Goal: Task Accomplishment & Management: Use online tool/utility

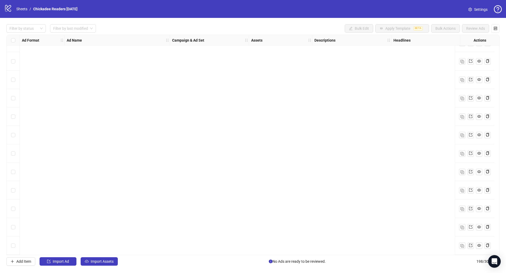
scroll to position [3088, 0]
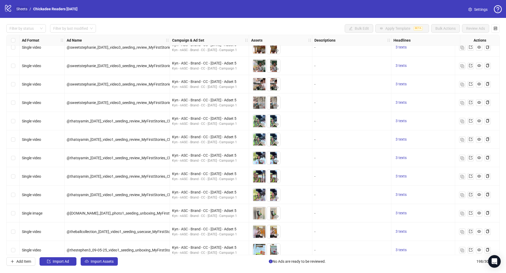
click at [23, 8] on link "Sheets" at bounding box center [21, 9] width 13 height 6
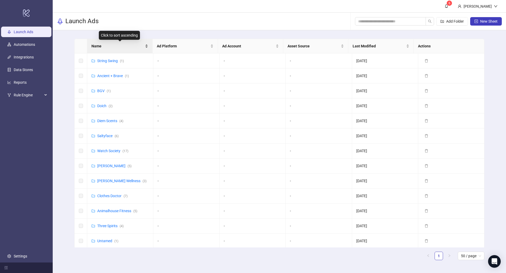
click at [94, 45] on span "Name" at bounding box center [117, 46] width 52 height 6
click at [109, 198] on td "Hold Up Displays ( 5 )" at bounding box center [120, 196] width 66 height 15
click at [111, 190] on td "Hold Up Displays ( 5 )" at bounding box center [120, 196] width 66 height 15
click at [113, 194] on link "Hold Up Displays ( 5 )" at bounding box center [113, 196] width 33 height 4
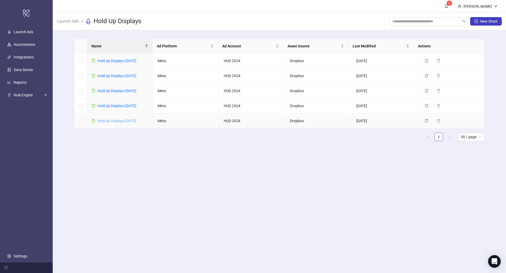
click at [122, 120] on link "Hold Up Displays [DATE]" at bounding box center [116, 121] width 39 height 4
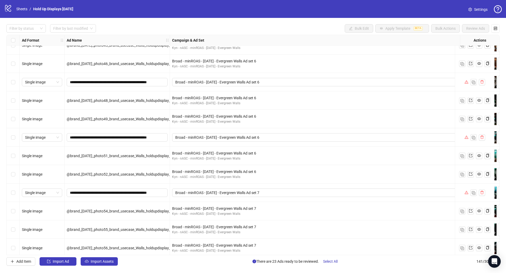
scroll to position [1265, 0]
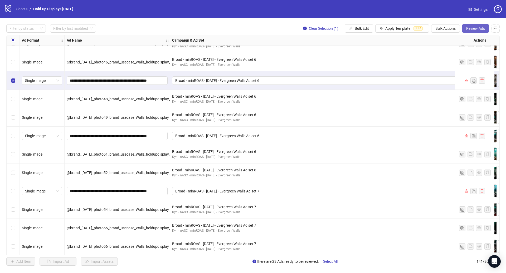
click at [470, 28] on span "Review Ads" at bounding box center [475, 28] width 19 height 4
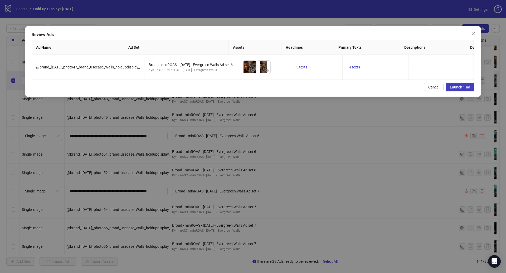
click at [463, 89] on span "Launch 1 ad" at bounding box center [460, 87] width 20 height 4
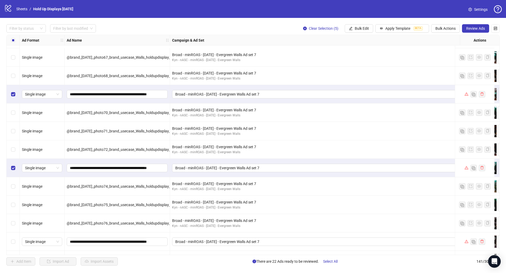
scroll to position [1707, 0]
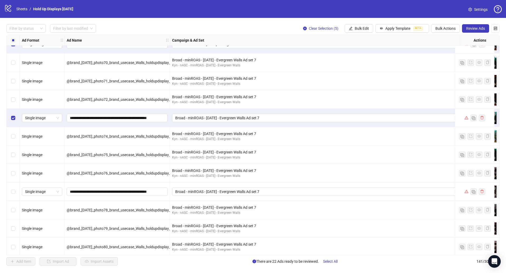
click at [16, 192] on div "Select row 101" at bounding box center [13, 192] width 13 height 18
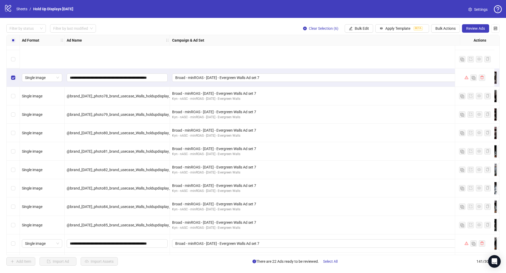
scroll to position [1877, 0]
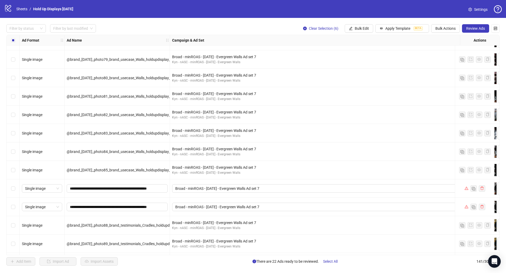
click at [15, 187] on div "Select row 110" at bounding box center [13, 188] width 13 height 18
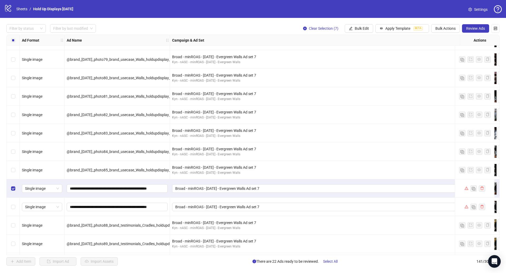
drag, startPoint x: 15, startPoint y: 206, endPoint x: 178, endPoint y: 196, distance: 163.7
click at [15, 206] on div "Select row 111" at bounding box center [13, 207] width 13 height 18
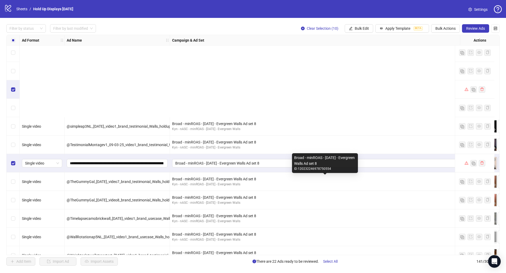
scroll to position [2393, 0]
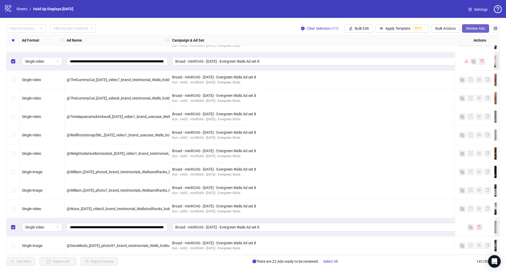
click at [478, 25] on button "Review Ads" at bounding box center [475, 28] width 27 height 8
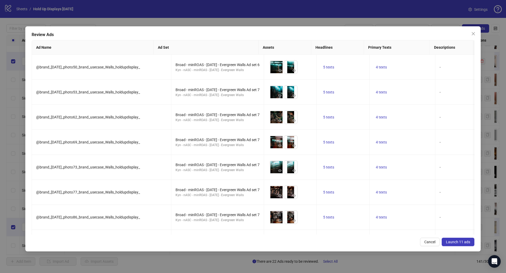
click at [454, 241] on span "Launch 11 ads" at bounding box center [458, 242] width 24 height 4
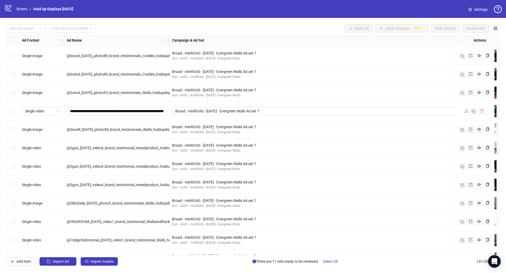
scroll to position [1978, 0]
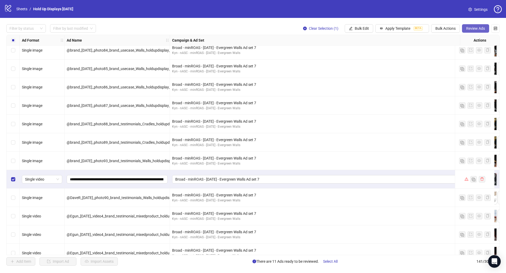
click at [471, 28] on span "Review Ads" at bounding box center [475, 28] width 19 height 4
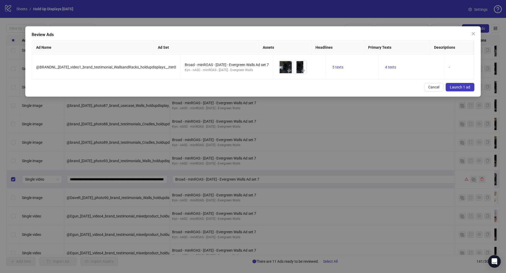
click at [464, 89] on span "Launch 1 ad" at bounding box center [460, 87] width 20 height 4
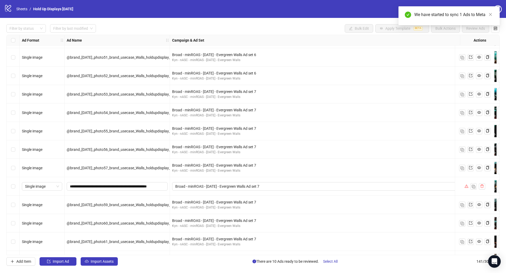
scroll to position [1364, 0]
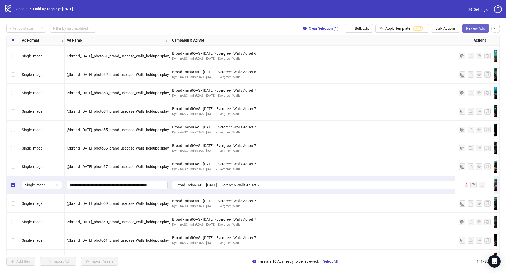
click at [468, 29] on span "Review Ads" at bounding box center [475, 28] width 19 height 4
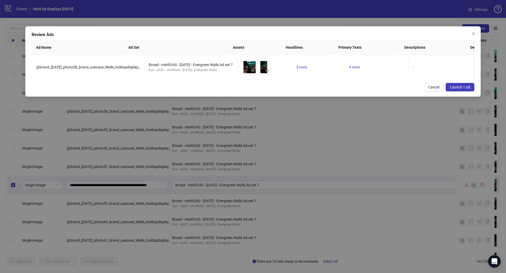
click at [463, 89] on span "Launch 1 ad" at bounding box center [460, 87] width 20 height 4
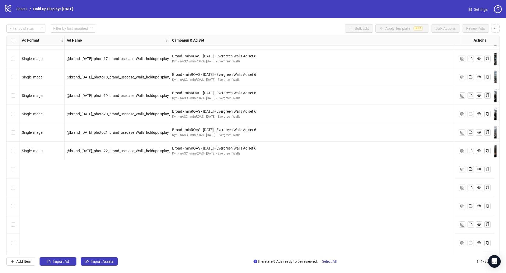
scroll to position [541, 0]
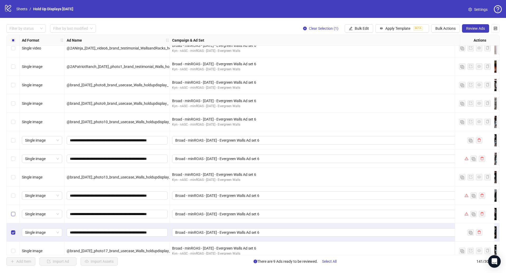
click at [13, 217] on label "Select row 39" at bounding box center [13, 214] width 4 height 6
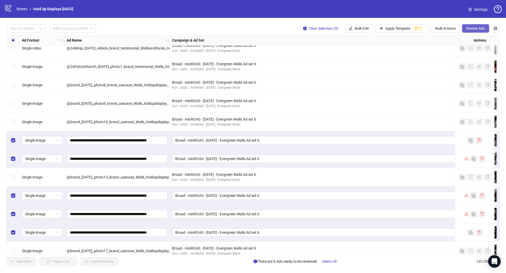
click at [471, 31] on span "Review Ads" at bounding box center [475, 28] width 19 height 4
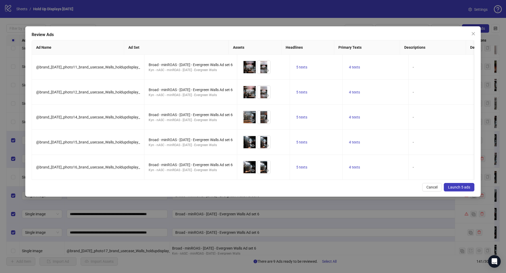
click at [457, 189] on span "Launch 5 ads" at bounding box center [459, 187] width 22 height 4
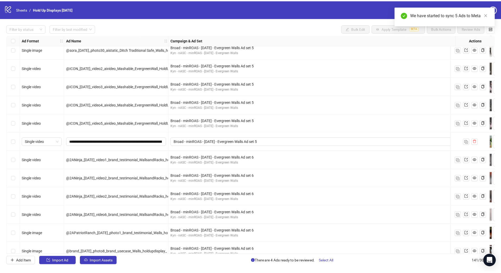
scroll to position [373, 0]
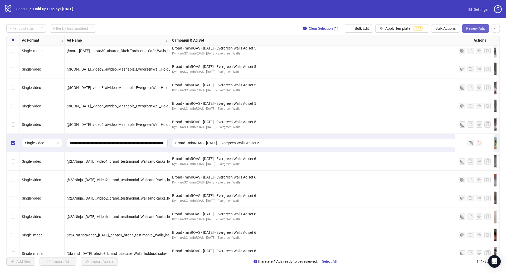
click at [474, 30] on span "Review Ads" at bounding box center [475, 28] width 19 height 4
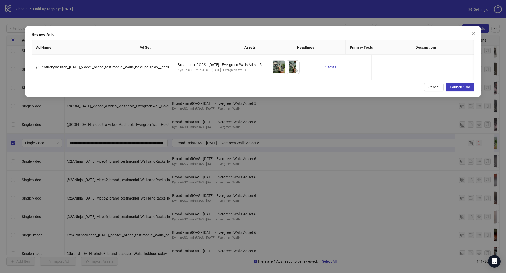
click at [457, 89] on span "Launch 1 ad" at bounding box center [460, 87] width 20 height 4
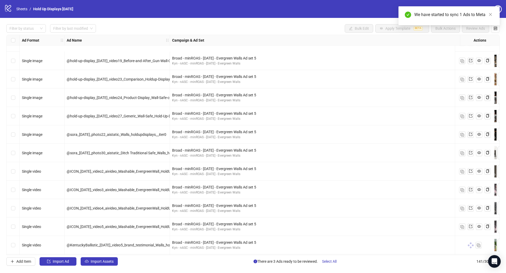
scroll to position [314, 0]
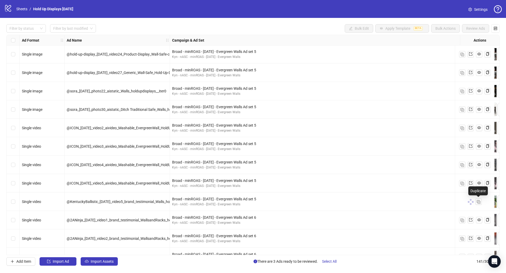
click at [467, 199] on div at bounding box center [475, 202] width 40 height 18
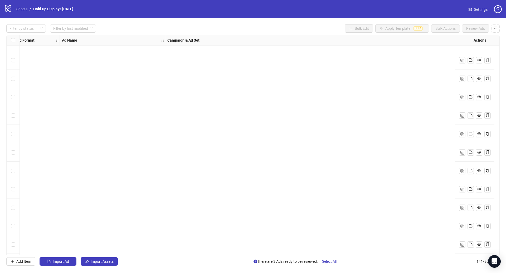
scroll to position [981, 5]
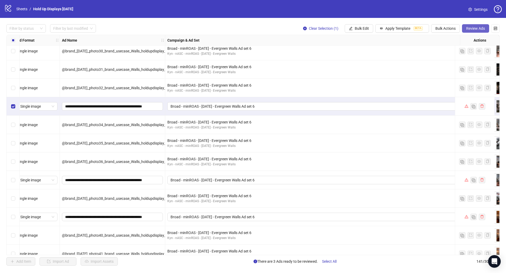
click at [477, 27] on span "Review Ads" at bounding box center [475, 28] width 19 height 4
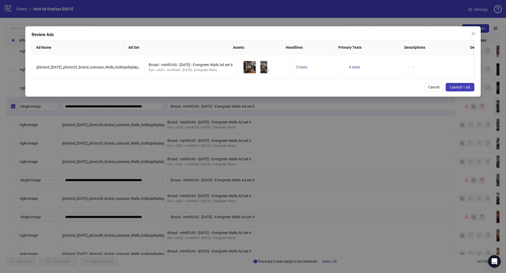
click at [462, 91] on button "Launch 1 ad" at bounding box center [460, 87] width 29 height 8
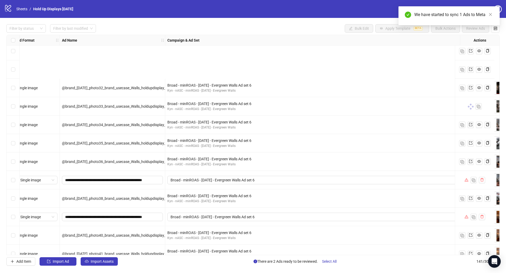
scroll to position [1058, 5]
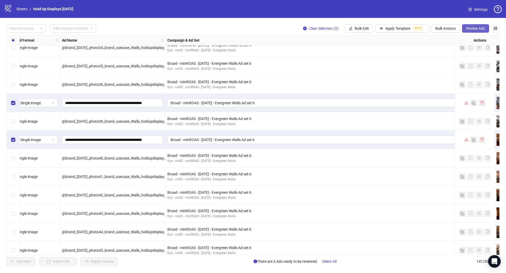
click at [475, 29] on span "Review Ads" at bounding box center [475, 28] width 19 height 4
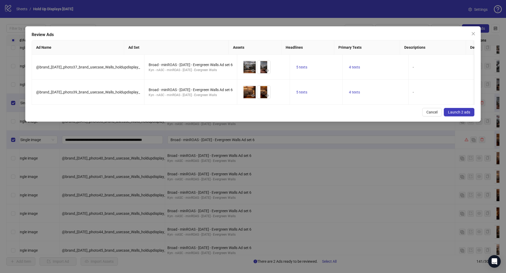
click at [459, 114] on span "Launch 2 ads" at bounding box center [459, 112] width 22 height 4
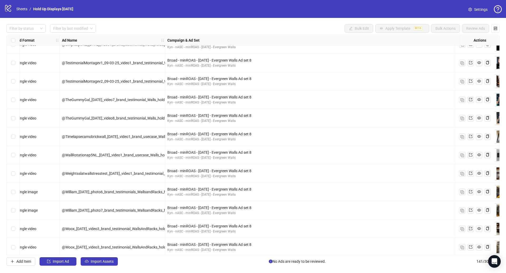
scroll to position [2393, 5]
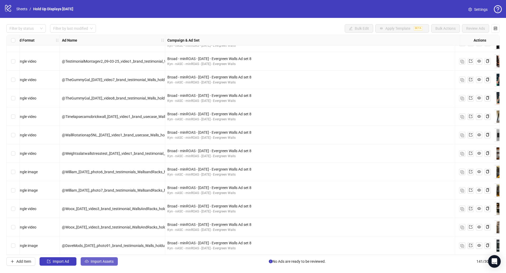
click at [99, 262] on span "Import Assets" at bounding box center [102, 262] width 23 height 4
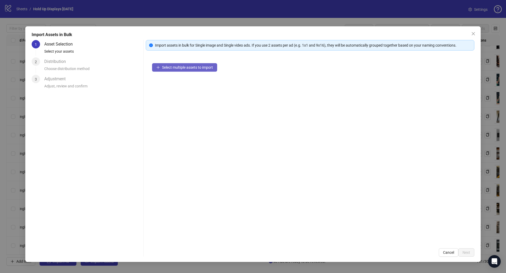
click at [187, 65] on span "Select multiple assets to import" at bounding box center [187, 67] width 51 height 4
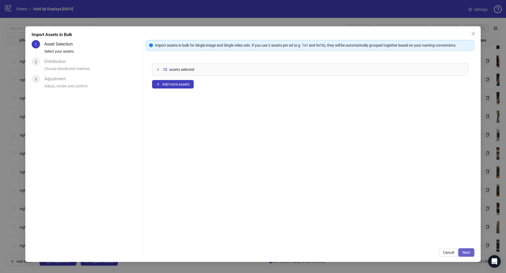
click at [470, 252] on span "Next" at bounding box center [466, 253] width 8 height 4
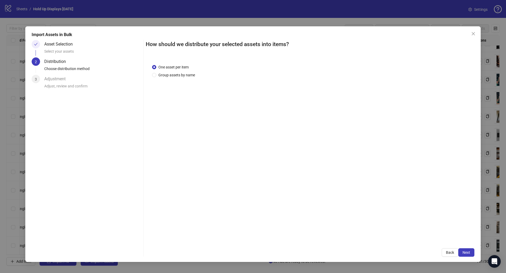
click at [181, 71] on div "One asset per item Group assets by name" at bounding box center [174, 71] width 45 height 14
click at [184, 76] on span "Group assets by name" at bounding box center [176, 75] width 41 height 6
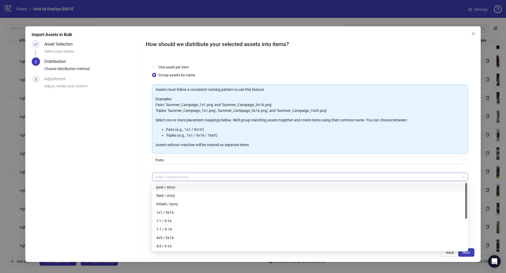
click at [174, 176] on div at bounding box center [307, 176] width 308 height 7
click at [172, 219] on div "1:1 / 9:16" at bounding box center [310, 221] width 308 height 6
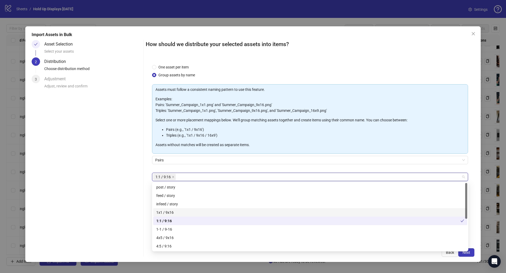
click at [173, 213] on div "1x1 / 9x16" at bounding box center [310, 213] width 308 height 6
drag, startPoint x: 172, startPoint y: 236, endPoint x: 173, endPoint y: 243, distance: 6.6
click at [172, 237] on div "4x5 / 9x16" at bounding box center [310, 238] width 308 height 6
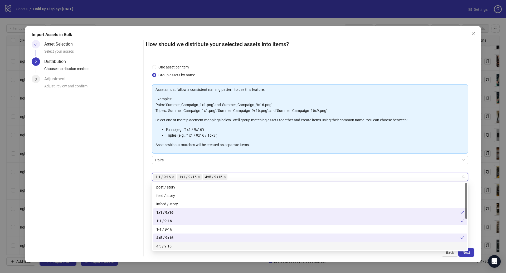
click at [173, 248] on div "4:5 / 9:16" at bounding box center [310, 246] width 308 height 6
click at [468, 252] on span "Next" at bounding box center [466, 253] width 8 height 4
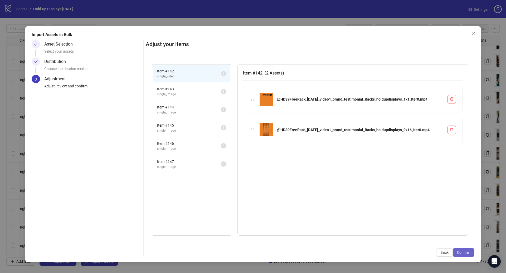
click at [456, 250] on button "Confirm" at bounding box center [464, 252] width 22 height 8
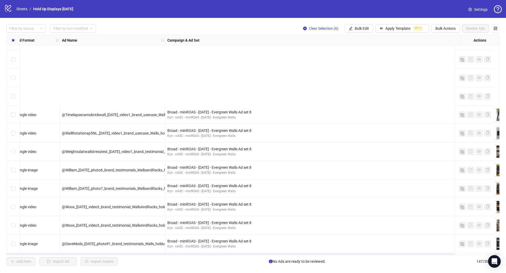
scroll to position [2504, 5]
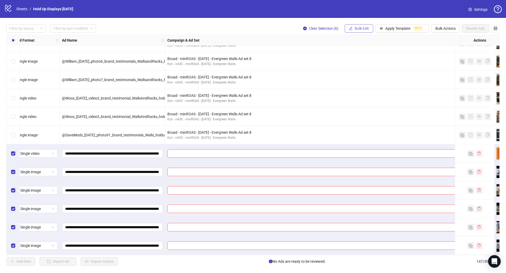
click at [364, 29] on span "Bulk Edit" at bounding box center [362, 28] width 14 height 4
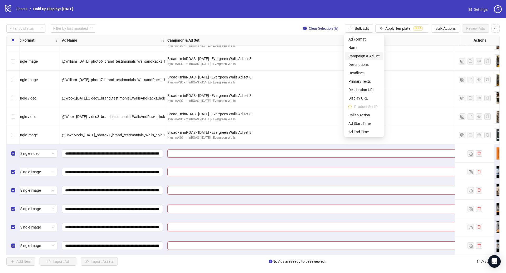
click at [371, 55] on span "Campaign & Ad Set" at bounding box center [363, 56] width 31 height 6
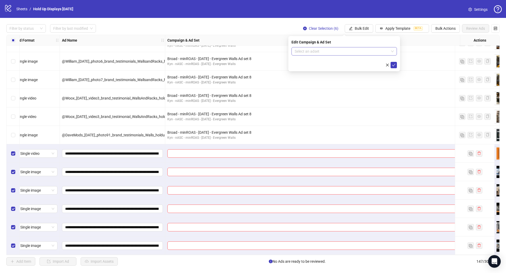
click at [324, 54] on input "search" at bounding box center [342, 51] width 94 height 8
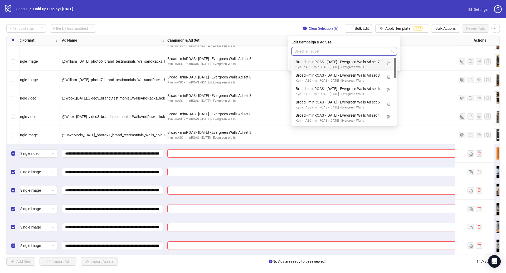
paste input "**********"
type input "**********"
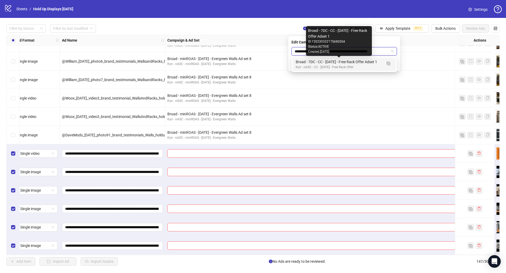
click at [353, 63] on div "Broad - 7DC - CC - [DATE] - Free Rack Offer Adset 1" at bounding box center [339, 62] width 86 height 6
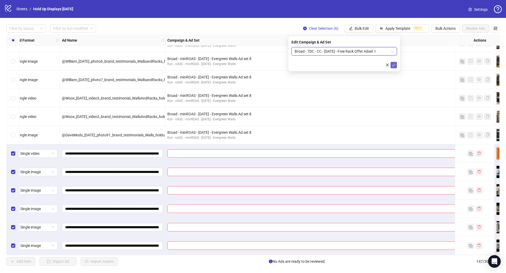
click at [393, 65] on icon "check" at bounding box center [393, 65] width 3 height 3
click at [361, 27] on span "Bulk Edit" at bounding box center [362, 28] width 14 height 4
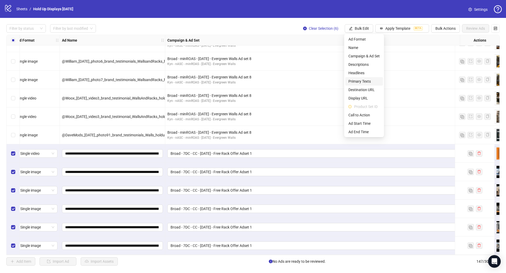
click at [365, 81] on span "Primary Texts" at bounding box center [363, 82] width 31 height 6
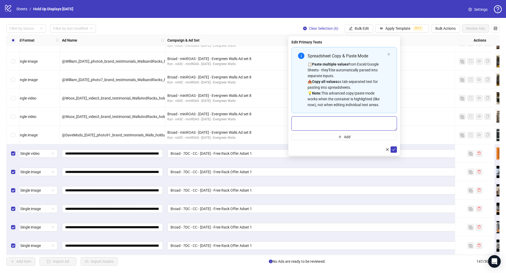
click at [333, 121] on textarea "Multi-text input container - paste or copy values" at bounding box center [343, 123] width 105 height 14
click at [327, 71] on div "📋 Paste multiple values from Excel/Google Sheets - they'll be automatically par…" at bounding box center [345, 84] width 77 height 46
click at [388, 84] on div "Spreadsheet Copy & Paste Mode 📋 Paste multiple values from Excel/Google Sheets …" at bounding box center [343, 80] width 105 height 66
click at [355, 119] on textarea "Multi-text input container - paste or copy values" at bounding box center [343, 123] width 105 height 14
paste textarea "**********"
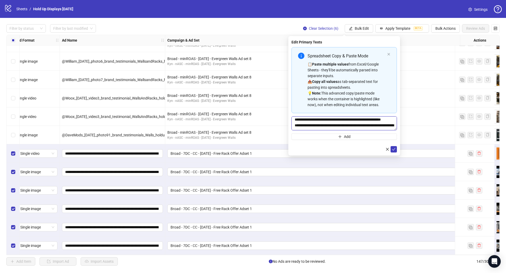
scroll to position [0, 0]
drag, startPoint x: 297, startPoint y: 121, endPoint x: 318, endPoint y: 121, distance: 21.1
click at [297, 121] on textarea "**********" at bounding box center [343, 123] width 105 height 14
drag, startPoint x: 295, startPoint y: 120, endPoint x: 307, endPoint y: 123, distance: 12.4
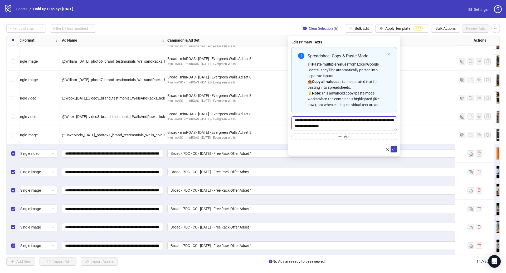
click at [295, 120] on textarea "**********" at bounding box center [343, 123] width 105 height 14
click at [382, 127] on textarea "**********" at bounding box center [343, 123] width 105 height 14
type textarea "**********"
click at [393, 149] on icon "check" at bounding box center [394, 150] width 4 height 4
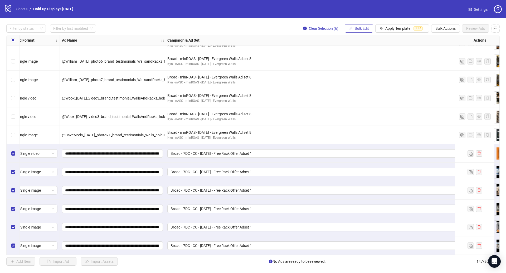
click at [366, 30] on span "Bulk Edit" at bounding box center [362, 28] width 14 height 4
click at [358, 31] on button "Bulk Edit" at bounding box center [359, 28] width 28 height 8
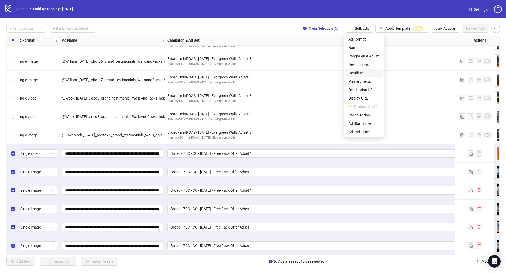
click at [362, 70] on li "Headlines" at bounding box center [364, 73] width 38 height 8
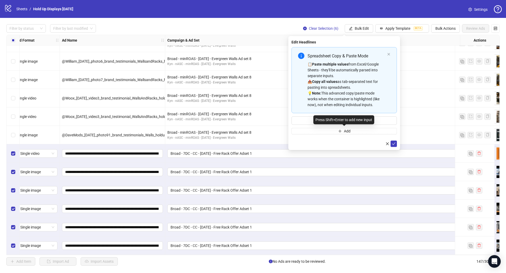
click at [336, 119] on div "Press Shift+Enter to add new input" at bounding box center [343, 119] width 61 height 9
click at [318, 120] on input "Multi-input container - paste or copy values" at bounding box center [343, 120] width 105 height 8
paste input "**********"
type input "**********"
click at [396, 143] on button "submit" at bounding box center [393, 144] width 6 height 6
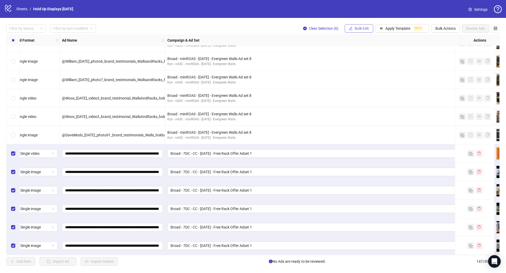
click at [360, 28] on span "Bulk Edit" at bounding box center [362, 28] width 14 height 4
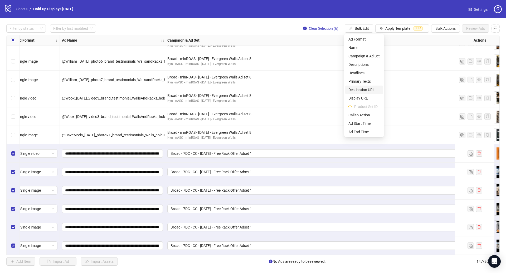
click at [369, 90] on span "Destination URL" at bounding box center [363, 90] width 31 height 6
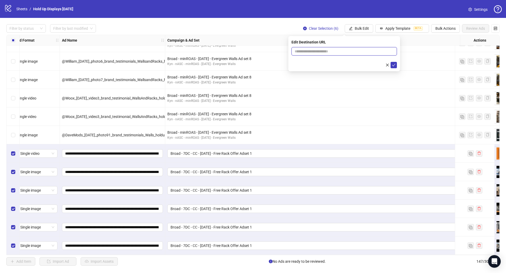
click at [361, 51] on input "text" at bounding box center [342, 51] width 95 height 6
paste input "**********"
type input "**********"
click at [393, 67] on button "submit" at bounding box center [393, 65] width 6 height 6
click at [358, 30] on span "Bulk Edit" at bounding box center [362, 28] width 14 height 4
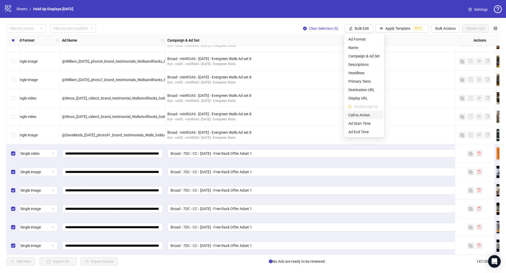
click at [368, 117] on span "Call to Action" at bounding box center [363, 115] width 31 height 6
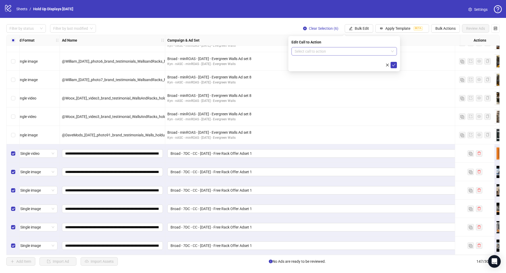
click at [355, 52] on input "search" at bounding box center [342, 51] width 94 height 8
type input "****"
click at [358, 57] on div "SHOP_NOW Shop now" at bounding box center [343, 62] width 105 height 11
click at [355, 60] on div "Shop now" at bounding box center [344, 62] width 97 height 6
click at [394, 65] on icon "check" at bounding box center [394, 65] width 4 height 4
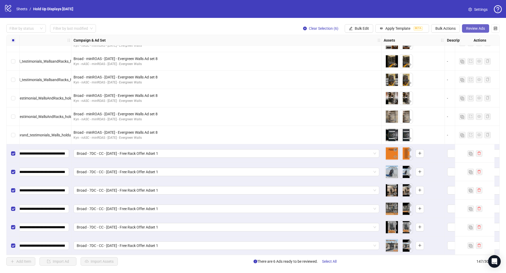
scroll to position [2504, 0]
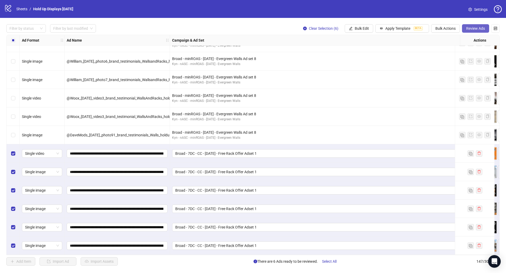
click at [480, 27] on span "Review Ads" at bounding box center [475, 28] width 19 height 4
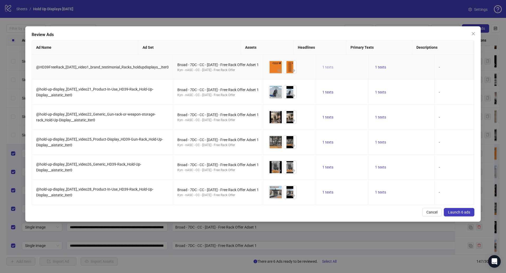
click at [320, 66] on button "1 texts" at bounding box center [327, 67] width 15 height 6
click at [380, 96] on td "1 texts" at bounding box center [402, 92] width 66 height 25
click at [375, 65] on span "1 texts" at bounding box center [380, 67] width 11 height 4
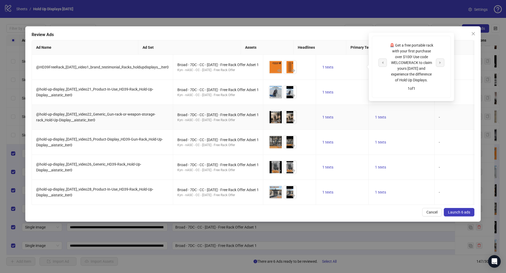
click at [405, 121] on td "1 texts" at bounding box center [402, 117] width 66 height 25
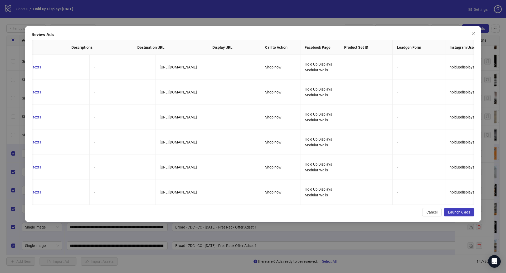
scroll to position [0, 0]
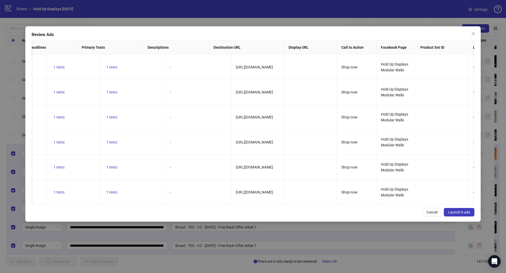
click at [462, 214] on span "Launch 6 ads" at bounding box center [459, 212] width 22 height 4
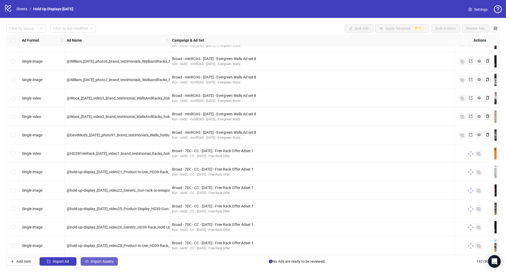
click at [104, 263] on span "Import Assets" at bounding box center [102, 262] width 23 height 4
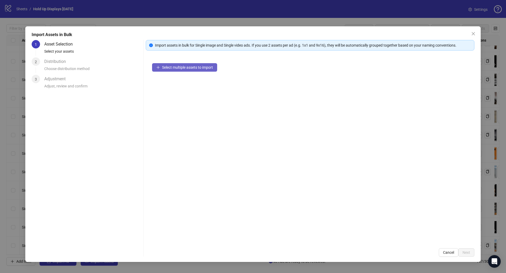
click at [177, 69] on span "Select multiple assets to import" at bounding box center [187, 67] width 51 height 4
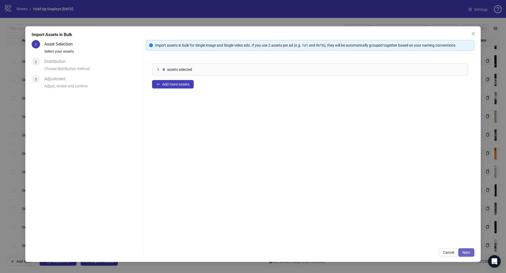
click at [464, 251] on span "Next" at bounding box center [466, 253] width 8 height 4
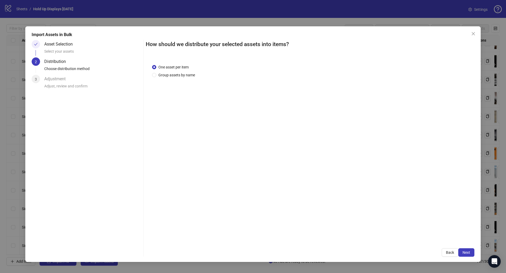
click at [189, 78] on div "One asset per item Group assets by name" at bounding box center [310, 150] width 329 height 184
click at [188, 76] on span "Group assets by name" at bounding box center [176, 75] width 41 height 6
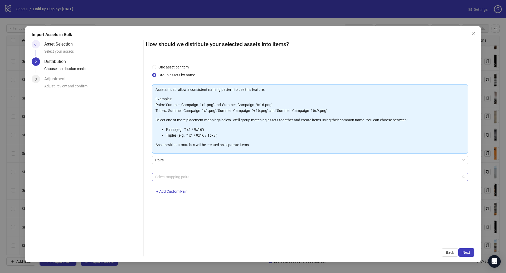
click at [182, 177] on div at bounding box center [307, 176] width 308 height 7
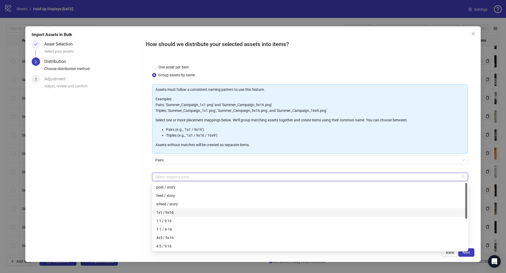
click at [175, 212] on div "1x1 / 9x16" at bounding box center [310, 213] width 308 height 6
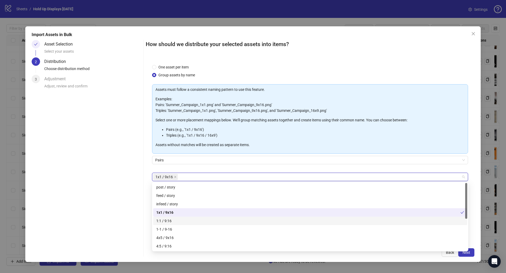
click at [174, 224] on div "1:1 / 9:16" at bounding box center [310, 221] width 308 height 6
click at [173, 240] on div "4x5 / 9x16" at bounding box center [310, 238] width 308 height 6
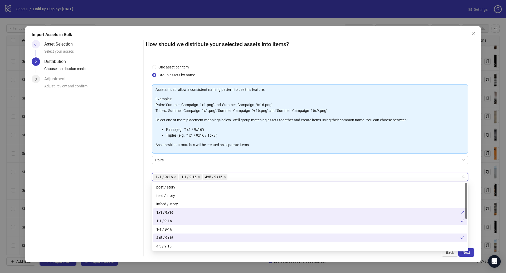
click at [175, 245] on div "4:5 / 9:16" at bounding box center [310, 246] width 308 height 6
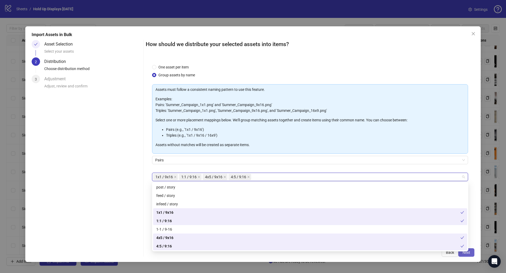
drag, startPoint x: 465, startPoint y: 251, endPoint x: 473, endPoint y: 252, distance: 7.7
click at [465, 251] on div "["4x5","9x16"] ["4:5","9:16"] ["4-5","9-16"] post / story feed / story infeed /…" at bounding box center [310, 217] width 316 height 70
click at [473, 252] on button "Next" at bounding box center [466, 252] width 16 height 8
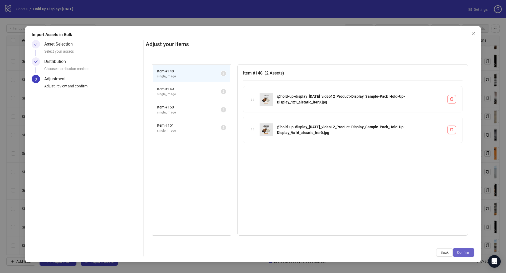
click at [465, 255] on span "Confirm" at bounding box center [463, 253] width 13 height 4
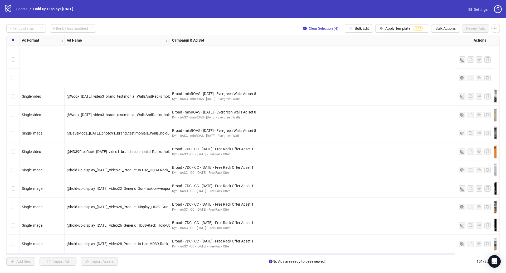
scroll to position [2577, 0]
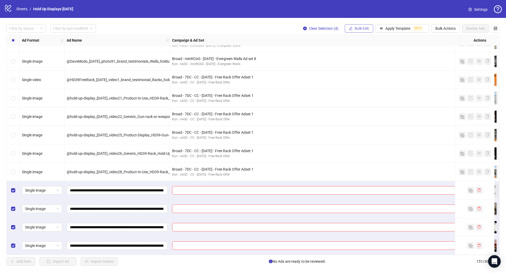
click at [362, 30] on span "Bulk Edit" at bounding box center [362, 28] width 14 height 4
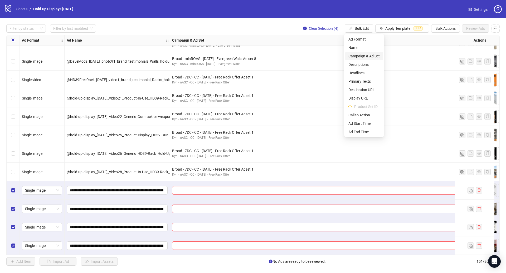
click at [374, 56] on span "Campaign & Ad Set" at bounding box center [363, 56] width 31 height 6
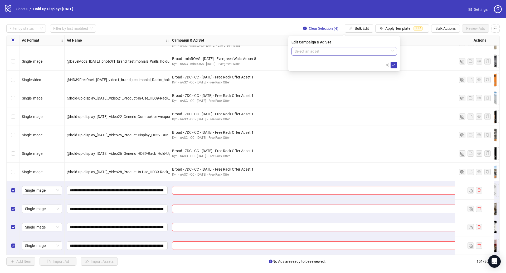
click at [330, 53] on input "search" at bounding box center [342, 51] width 94 height 8
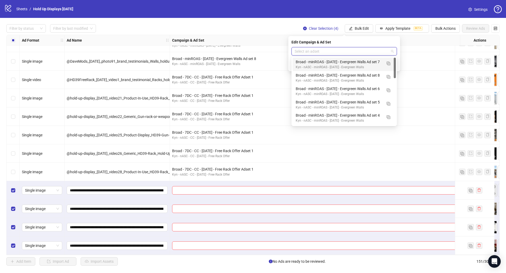
paste input "**********"
type input "**********"
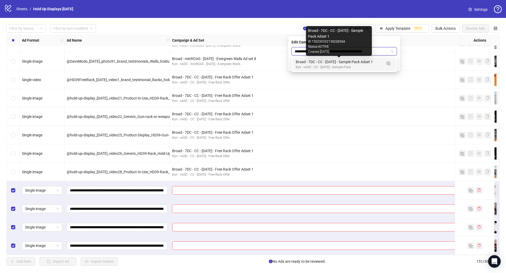
click at [375, 62] on div "Broad - 7DC - CC - [DATE] - Sample Pack Adset 1" at bounding box center [339, 62] width 86 height 6
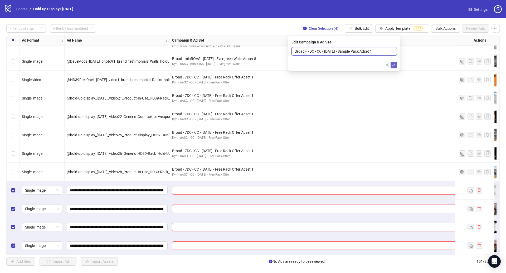
click at [392, 66] on icon "check" at bounding box center [394, 65] width 4 height 4
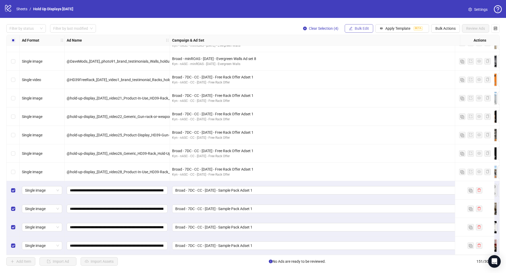
click at [362, 28] on span "Bulk Edit" at bounding box center [362, 28] width 14 height 4
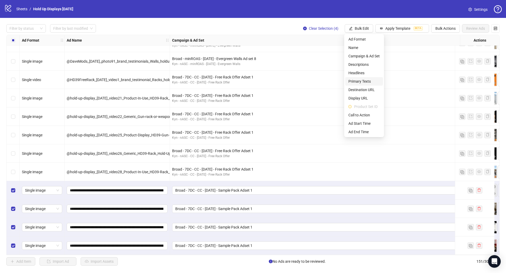
click at [369, 81] on span "Primary Texts" at bounding box center [363, 82] width 31 height 6
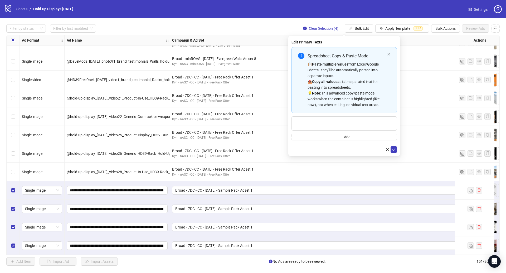
click at [309, 111] on div "Spreadsheet Copy & Paste Mode 📋 Paste multiple values from Excel/Google Sheets …" at bounding box center [343, 80] width 105 height 66
drag, startPoint x: 294, startPoint y: 100, endPoint x: 364, endPoint y: 100, distance: 69.6
click at [294, 100] on div "Spreadsheet Copy & Paste Mode 📋 Paste multiple values from Excel/Google Sheets …" at bounding box center [343, 80] width 105 height 66
click at [404, 114] on div "Broad - 7DC - CC - [DATE] - Free Rack Offer Adset 1" at bounding box center [325, 114] width 306 height 6
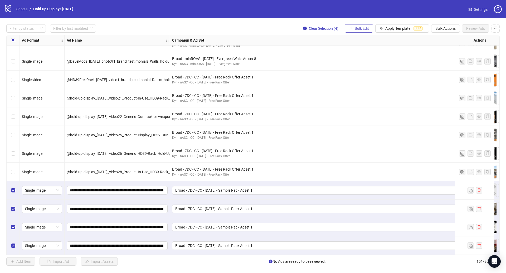
click at [359, 30] on span "Bulk Edit" at bounding box center [362, 28] width 14 height 4
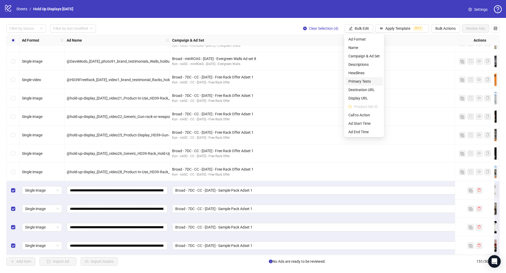
click at [367, 83] on span "Primary Texts" at bounding box center [363, 82] width 31 height 6
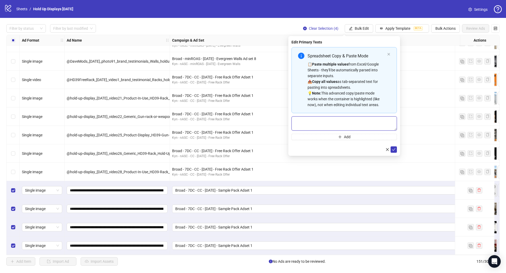
click at [310, 125] on textarea "Multi-text input container - paste or copy values" at bounding box center [343, 123] width 105 height 14
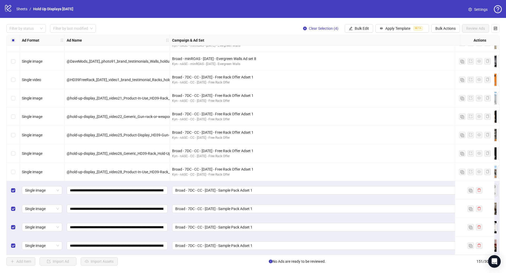
drag, startPoint x: 286, startPoint y: 105, endPoint x: 296, endPoint y: 104, distance: 10.0
click at [286, 105] on div "Broad - 7DC - CC - [DATE] - Free Rack Offer Adset 1 Kyn - nASC - CC - [DATE] - …" at bounding box center [325, 98] width 310 height 18
click at [365, 29] on span "Bulk Edit" at bounding box center [362, 28] width 14 height 4
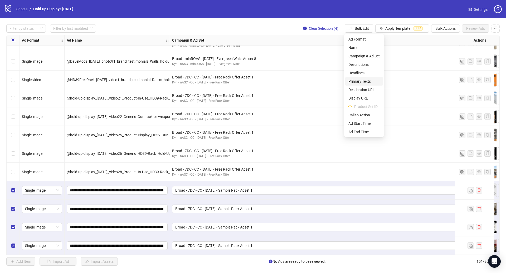
click at [362, 80] on span "Primary Texts" at bounding box center [363, 82] width 31 height 6
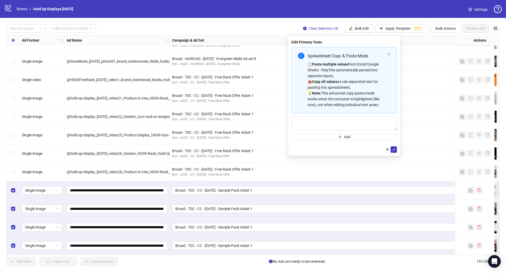
click at [373, 83] on div "📋 Paste multiple values from Excel/Google Sheets - they'll be automatically par…" at bounding box center [345, 84] width 77 height 46
click at [385, 73] on div "Spreadsheet Copy & Paste Mode 📋 Paste multiple values from Excel/Google Sheets …" at bounding box center [343, 80] width 105 height 66
click at [356, 50] on div "Spreadsheet Copy & Paste Mode 📋 Paste multiple values from Excel/Google Sheets …" at bounding box center [343, 80] width 105 height 66
click at [353, 41] on div "Edit Primary Texts" at bounding box center [343, 42] width 105 height 6
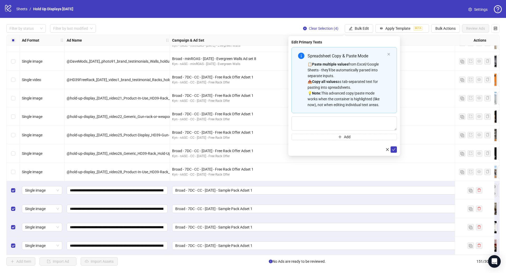
click at [348, 51] on div "Spreadsheet Copy & Paste Mode 📋 Paste multiple values from Excel/Google Sheets …" at bounding box center [343, 80] width 105 height 66
type textarea "**********"
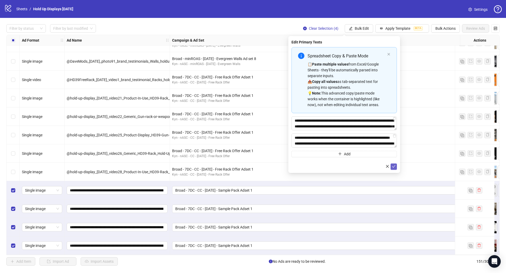
click at [394, 168] on icon "check" at bounding box center [394, 167] width 4 height 4
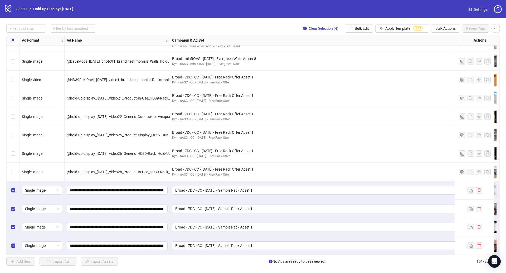
click at [363, 33] on div "Filter by status Filter by last modified Clear Selection (4) Bulk Edit Apply Te…" at bounding box center [253, 145] width 506 height 254
click at [364, 30] on span "Bulk Edit" at bounding box center [362, 28] width 14 height 4
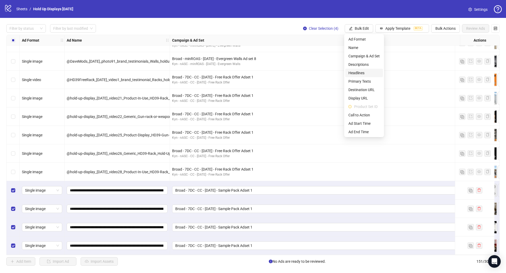
click at [359, 74] on span "Headlines" at bounding box center [363, 73] width 31 height 6
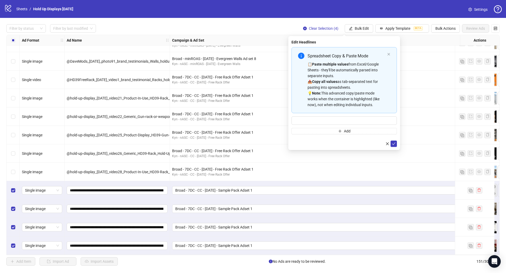
click at [331, 93] on div "📋 Paste multiple values from Excel/Google Sheets - they'll be automatically par…" at bounding box center [345, 84] width 77 height 46
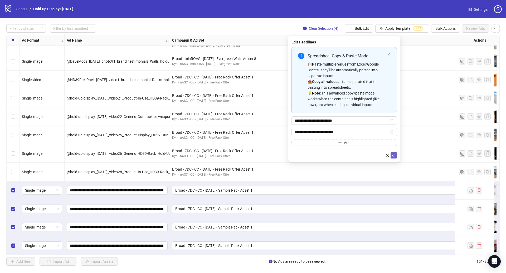
click at [396, 154] on button "submit" at bounding box center [393, 155] width 6 height 6
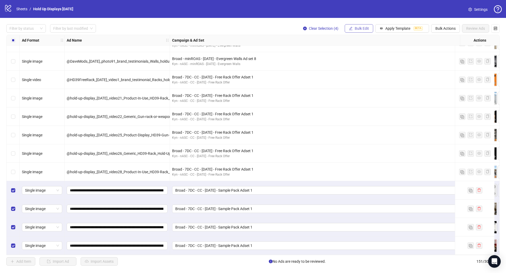
click at [357, 29] on span "Bulk Edit" at bounding box center [362, 28] width 14 height 4
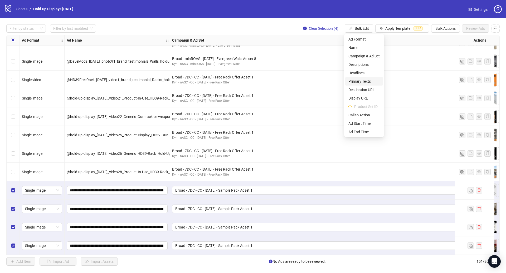
click at [363, 80] on span "Primary Texts" at bounding box center [363, 82] width 31 height 6
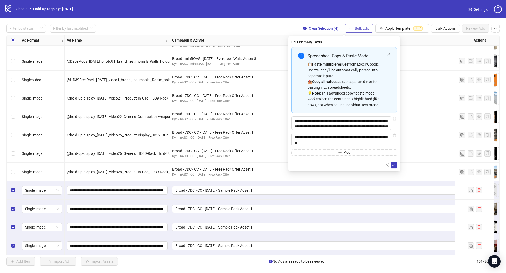
click at [356, 31] on span "Bulk Edit" at bounding box center [362, 28] width 14 height 4
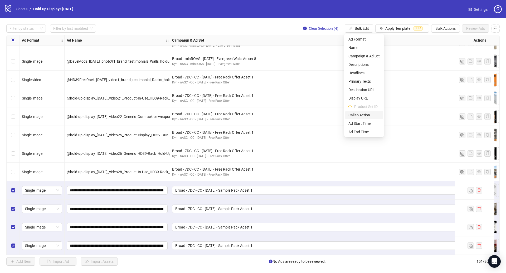
click at [365, 111] on li "Call to Action" at bounding box center [364, 115] width 38 height 8
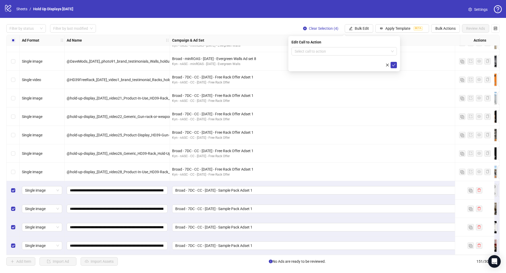
click at [331, 56] on form "Select call to action" at bounding box center [343, 57] width 105 height 21
click at [330, 53] on input "search" at bounding box center [342, 51] width 94 height 8
type input "****"
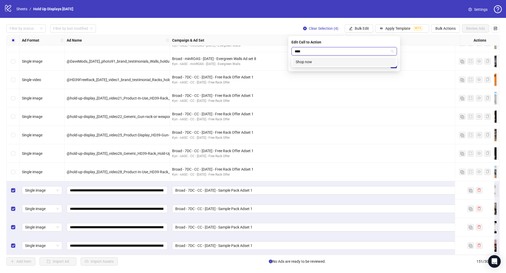
drag, startPoint x: 336, startPoint y: 60, endPoint x: 365, endPoint y: 60, distance: 29.0
click at [336, 60] on div "Shop now" at bounding box center [344, 62] width 97 height 6
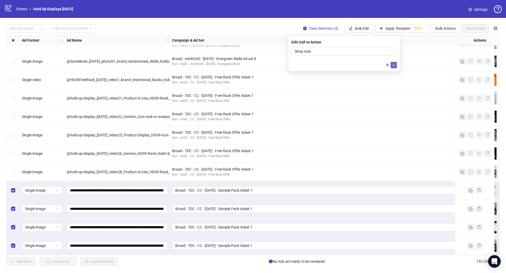
click at [392, 64] on icon "check" at bounding box center [394, 65] width 4 height 4
click at [367, 27] on span "Bulk Edit" at bounding box center [362, 28] width 14 height 4
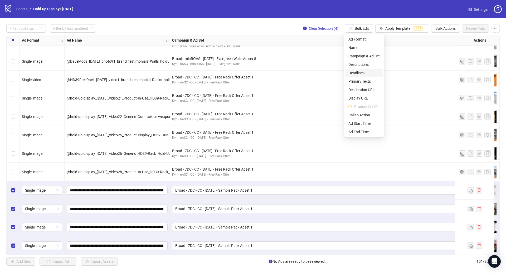
click at [363, 73] on span "Headlines" at bounding box center [363, 73] width 31 height 6
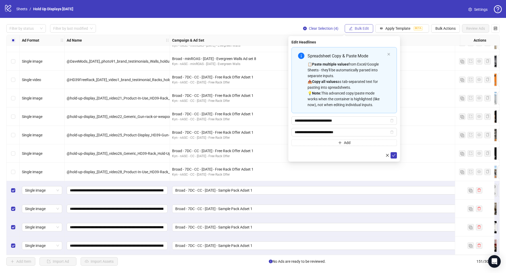
click at [364, 27] on span "Bulk Edit" at bounding box center [362, 28] width 14 height 4
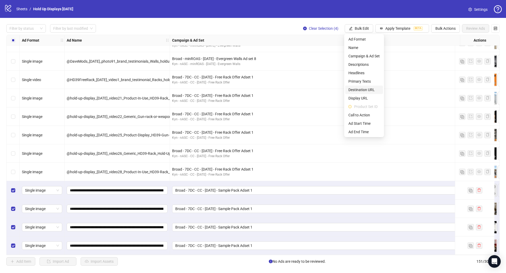
click at [368, 87] on span "Destination URL" at bounding box center [363, 90] width 31 height 6
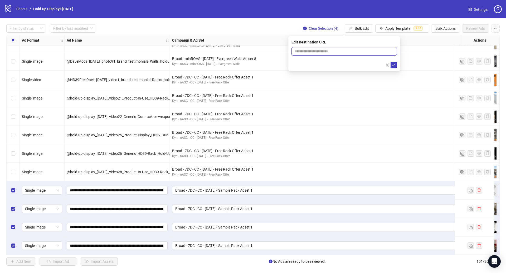
click at [330, 48] on input "text" at bounding box center [342, 51] width 95 height 6
paste input "**********"
type input "**********"
click at [395, 64] on icon "check" at bounding box center [393, 65] width 3 height 3
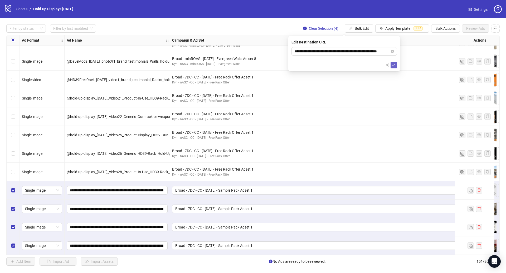
scroll to position [0, 0]
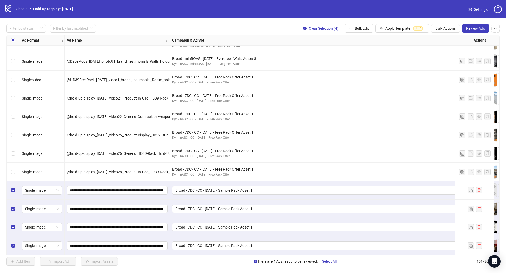
click at [471, 27] on span "Review Ads" at bounding box center [475, 28] width 19 height 4
click at [471, 27] on body "logo/logo-mobile Sheets / Hold Up Displays [DATE] Settings Filter by status Fil…" at bounding box center [253, 136] width 506 height 273
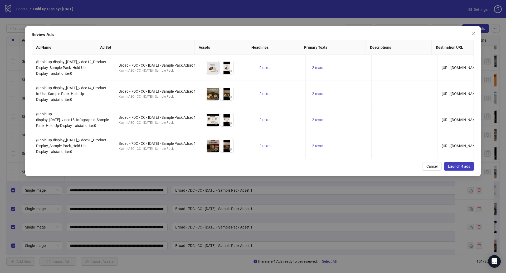
click at [465, 171] on button "Launch 4 ads" at bounding box center [459, 166] width 31 height 8
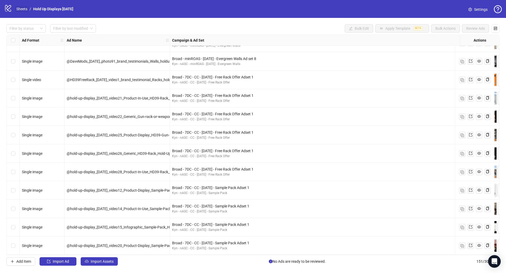
click at [22, 9] on link "Sheets" at bounding box center [21, 9] width 13 height 6
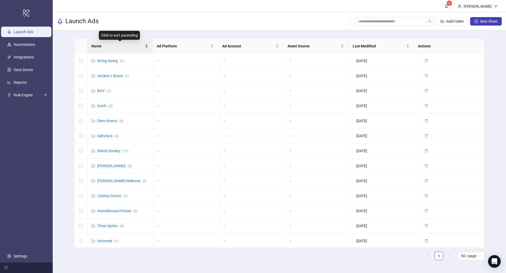
click at [105, 45] on span "Name" at bounding box center [117, 46] width 52 height 6
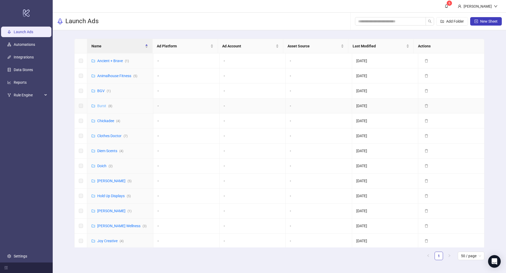
click at [100, 106] on link "Burst ( 8 )" at bounding box center [104, 106] width 15 height 4
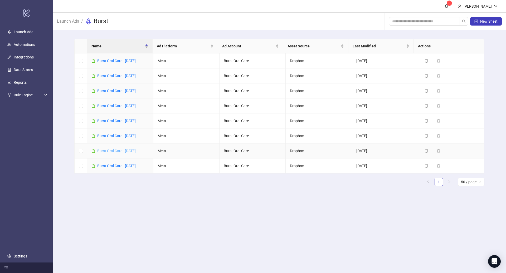
click at [131, 150] on link "Burst Oral Care - [DATE]" at bounding box center [116, 151] width 38 height 4
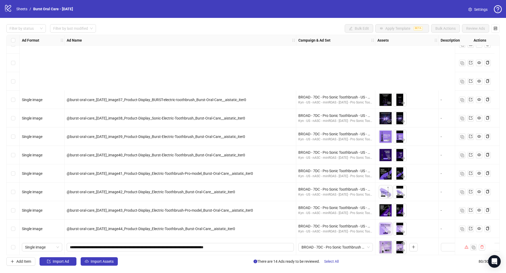
scroll to position [201, 0]
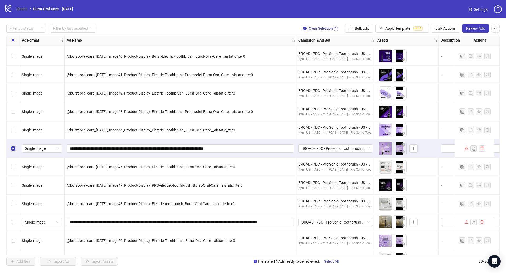
click at [11, 222] on div "Select row 21" at bounding box center [13, 222] width 13 height 18
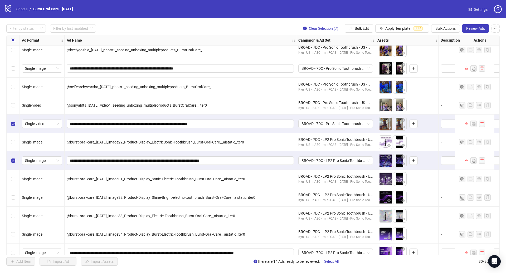
scroll to position [666, 0]
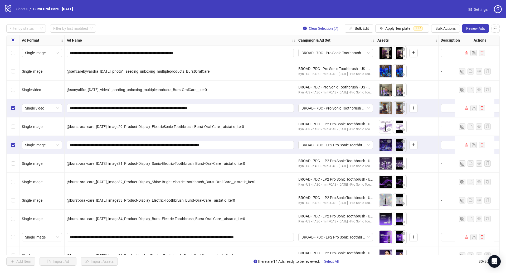
click at [10, 235] on div "Select row 47" at bounding box center [13, 237] width 13 height 18
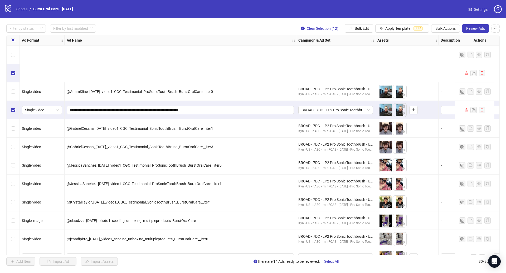
scroll to position [1268, 0]
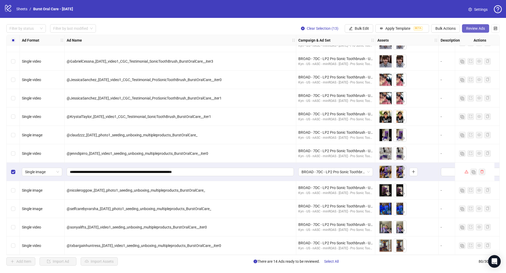
click at [472, 29] on span "Review Ads" at bounding box center [475, 28] width 19 height 4
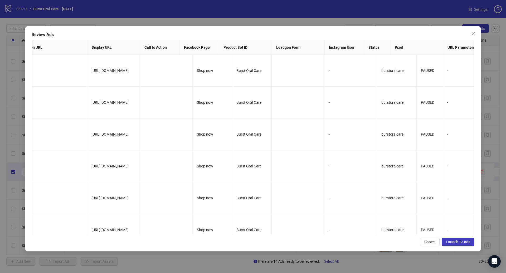
scroll to position [0, 383]
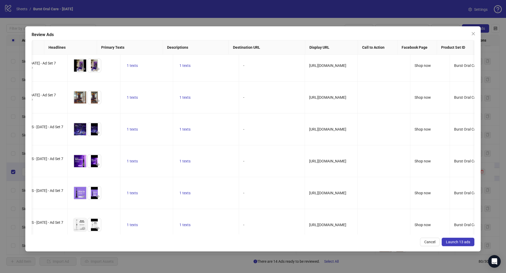
click at [458, 240] on span "Launch 13 ads" at bounding box center [458, 242] width 24 height 4
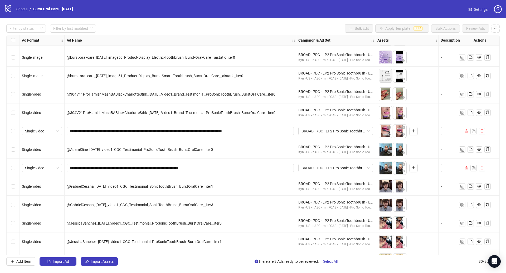
scroll to position [1122, 0]
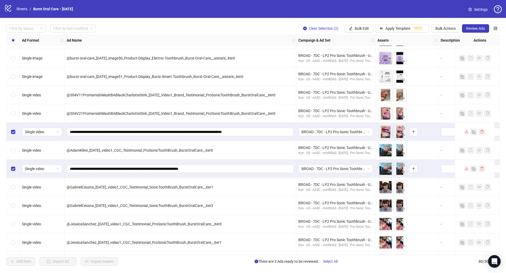
click at [475, 28] on span "Review Ads" at bounding box center [475, 28] width 19 height 4
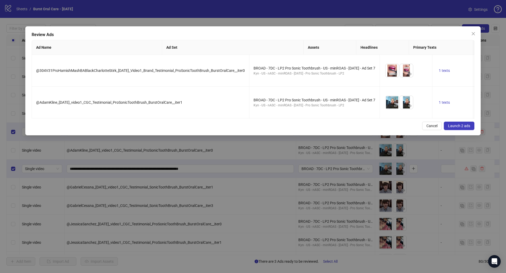
click at [467, 128] on span "Launch 2 ads" at bounding box center [459, 126] width 22 height 4
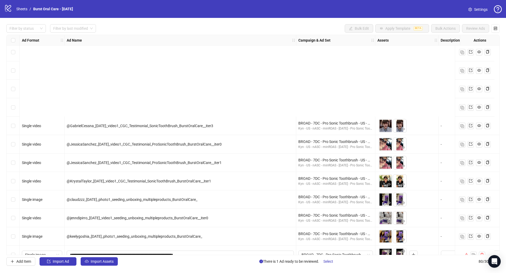
scroll to position [585, 0]
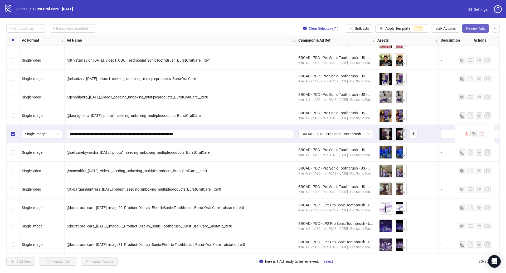
click at [474, 28] on span "Review Ads" at bounding box center [475, 28] width 19 height 4
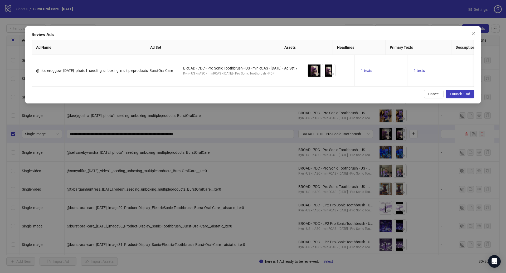
click at [460, 96] on span "Launch 1 ad" at bounding box center [460, 94] width 20 height 4
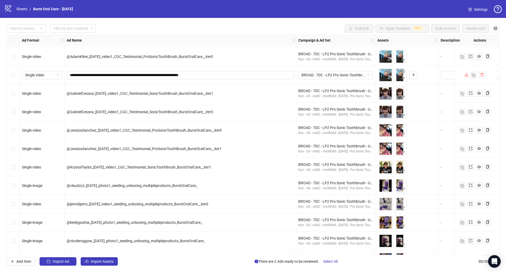
scroll to position [1159, 0]
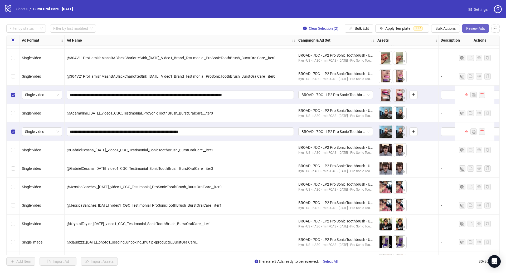
click at [485, 28] on button "Review Ads" at bounding box center [475, 28] width 27 height 8
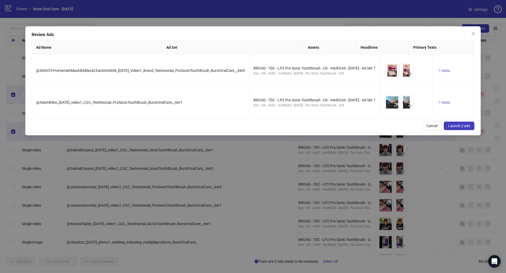
click at [461, 128] on span "Launch 2 ads" at bounding box center [459, 126] width 22 height 4
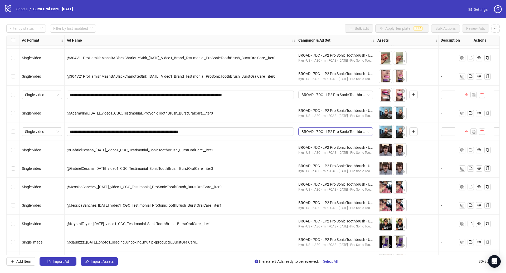
click at [357, 133] on span "BROAD - 7DC - LP2 Pro Sonic Toothbrush - US - minROAS - [DATE] - Ad Set 7" at bounding box center [335, 132] width 68 height 8
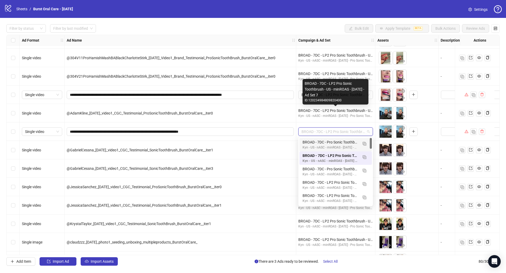
click at [304, 110] on div "BROAD - 7DC - LP2 Pro Sonic Toothbrush - US - minROAS - [DATE] - Ad Set 7" at bounding box center [335, 111] width 75 height 6
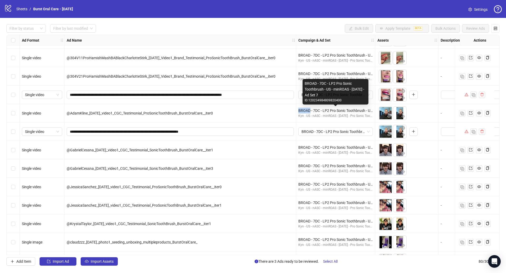
click at [304, 110] on div "BROAD - 7DC - LP2 Pro Sonic Toothbrush - US - minROAS - [DATE] - Ad Set 7" at bounding box center [335, 111] width 75 height 6
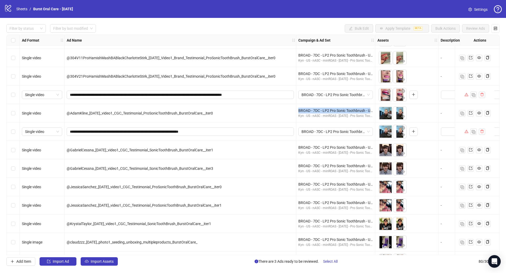
copy div "BROAD - 7DC - LP2 Pro Sonic Toothbrush - US - minROAS - [DATE] - Ad Set 7"
click at [324, 132] on span "BROAD - 7DC - LP2 Pro Sonic Toothbrush - US - minROAS - [DATE] - Ad Set 7" at bounding box center [335, 132] width 68 height 8
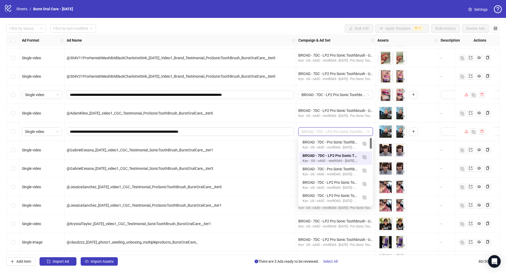
paste input "**********"
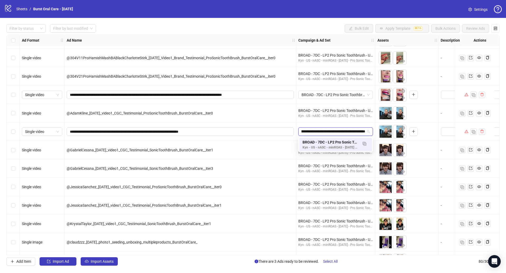
scroll to position [0, 69]
type input "**********"
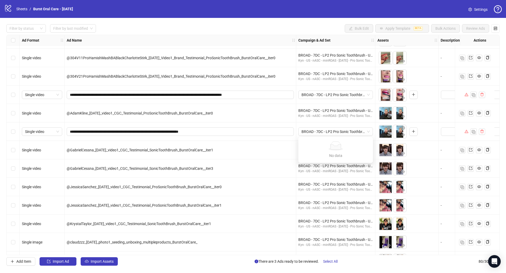
scroll to position [0, 0]
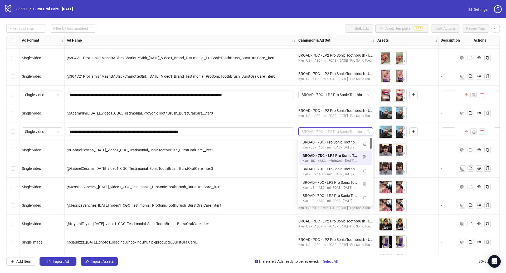
drag, startPoint x: 353, startPoint y: 130, endPoint x: 376, endPoint y: 130, distance: 23.5
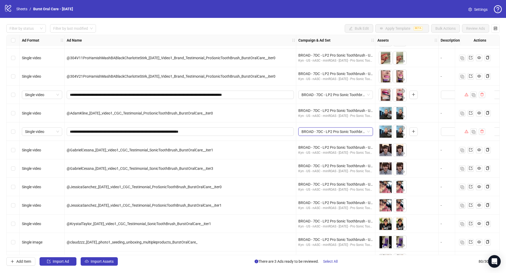
click at [345, 130] on span "BROAD - 7DC - LP2 Pro Sonic Toothbrush - US - minROAS - [DATE] - Ad Set 7" at bounding box center [335, 132] width 68 height 8
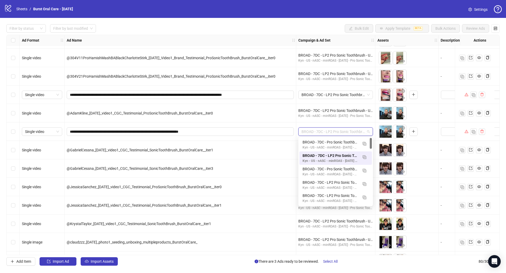
paste input "**********"
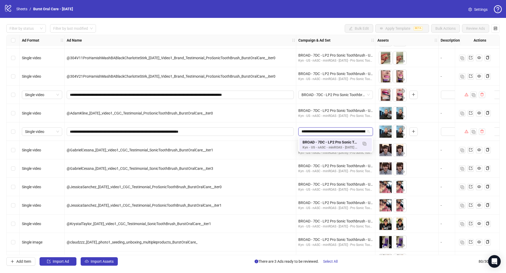
scroll to position [0, 69]
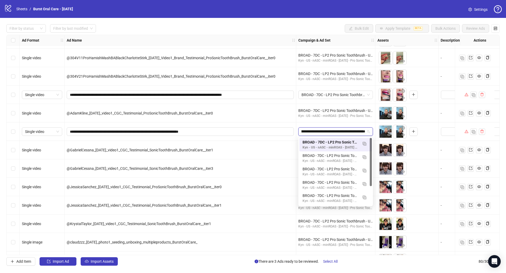
type input "**********"
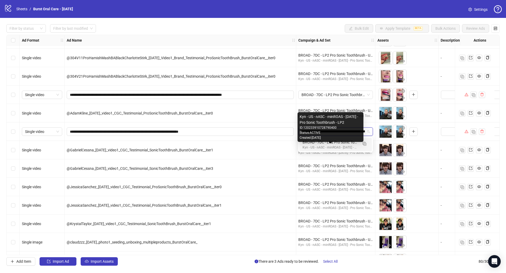
click at [322, 145] on div "Kyn - US - nASC - minROAS - [DATE] - Pro Sonic Toothbrush - LP2" at bounding box center [330, 147] width 56 height 5
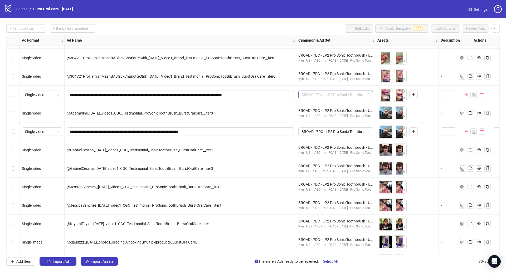
click at [355, 96] on span "BROAD - 7DC - LP2 Pro Sonic Toothbrush - US - minROAS - [DATE] - Ad Set 7" at bounding box center [335, 95] width 68 height 8
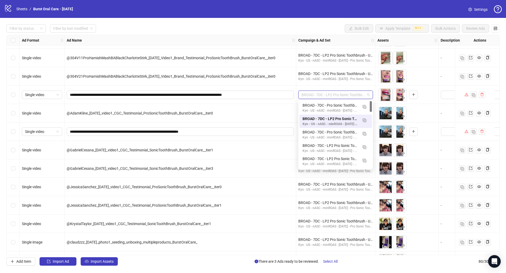
paste input "**********"
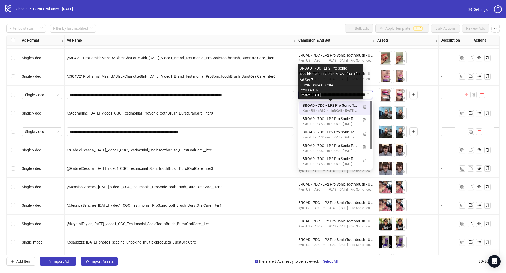
type input "**********"
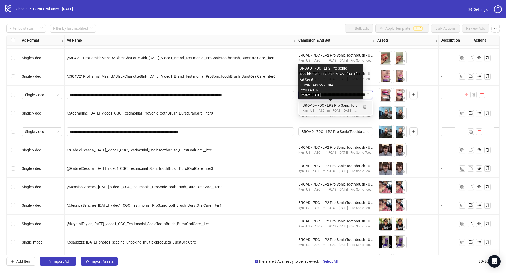
drag, startPoint x: 329, startPoint y: 106, endPoint x: 321, endPoint y: 107, distance: 7.1
click at [328, 106] on div "BROAD - 7DC - LP2 Pro Sonic Toothbrush - US - minROAS - [DATE] - Ad Set 6" at bounding box center [330, 105] width 56 height 6
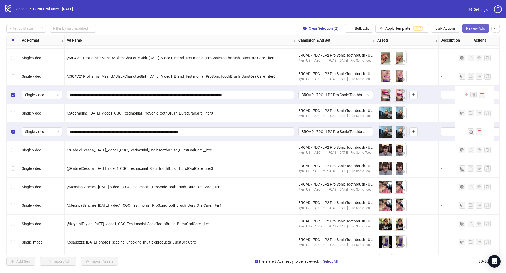
click at [484, 29] on span "Review Ads" at bounding box center [475, 28] width 19 height 4
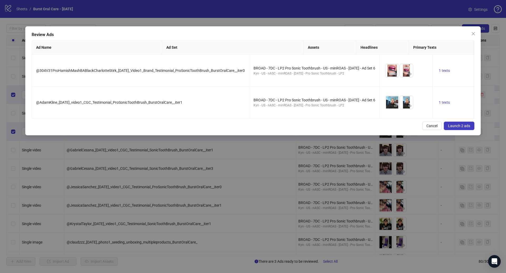
click at [457, 128] on span "Launch 2 ads" at bounding box center [459, 126] width 22 height 4
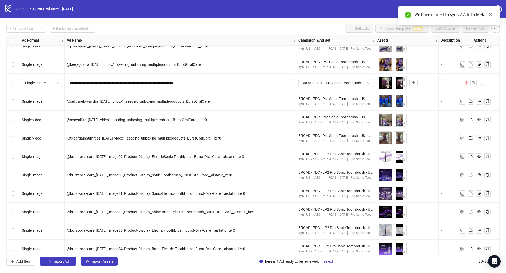
scroll to position [574, 0]
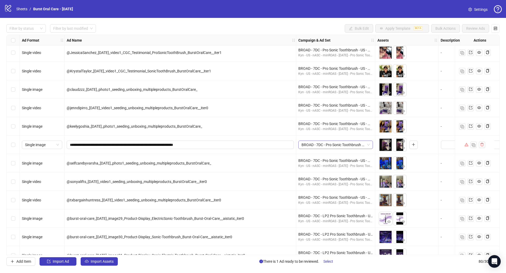
click at [333, 144] on span "BROAD - 7DC - Pro Sonic Toothbrush - US - minROAS - [DATE] - Ad Set 7" at bounding box center [335, 145] width 68 height 8
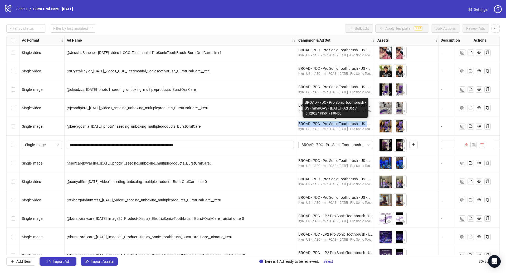
drag, startPoint x: 298, startPoint y: 123, endPoint x: 371, endPoint y: 123, distance: 73.0
click at [371, 123] on div "BROAD - 7DC - Pro Sonic Toothbrush - US - minROAS - [DATE] - Ad Set 7 Kyn - US …" at bounding box center [335, 126] width 79 height 18
copy div "BROAD - 7DC - Pro Sonic Toothbrush - US -"
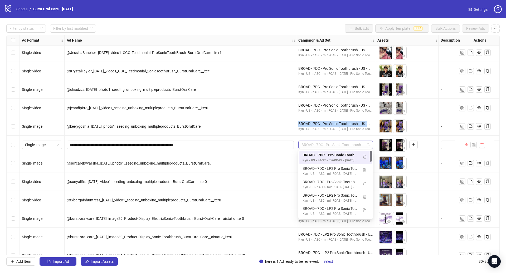
click at [320, 143] on span "BROAD - 7DC - Pro Sonic Toothbrush - US - minROAS - [DATE] - Ad Set 7" at bounding box center [335, 145] width 68 height 8
paste input "**********"
type input "**********"
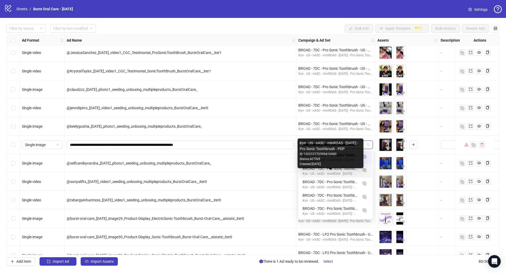
click at [346, 174] on div "Kyn - US - nASC - minROAS - [DATE] - Pro Sonic Toothbrush - PDP" at bounding box center [330, 174] width 56 height 5
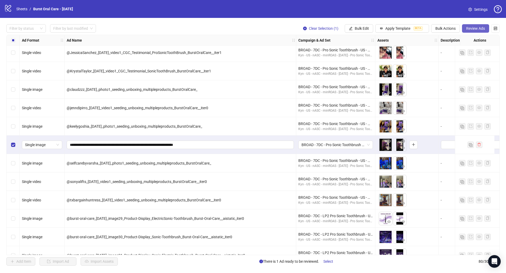
click at [471, 31] on button "Review Ads" at bounding box center [475, 28] width 27 height 8
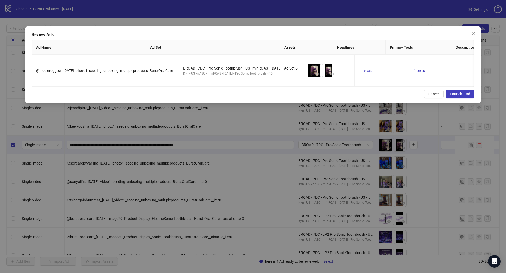
click at [459, 96] on span "Launch 1 ad" at bounding box center [460, 94] width 20 height 4
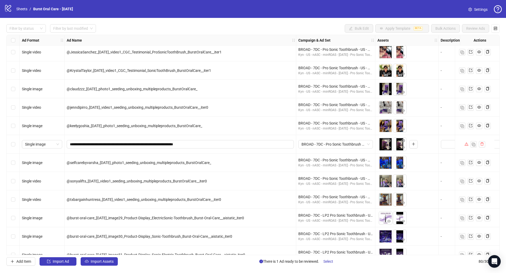
scroll to position [577, 0]
